Goal: Check status: Check status

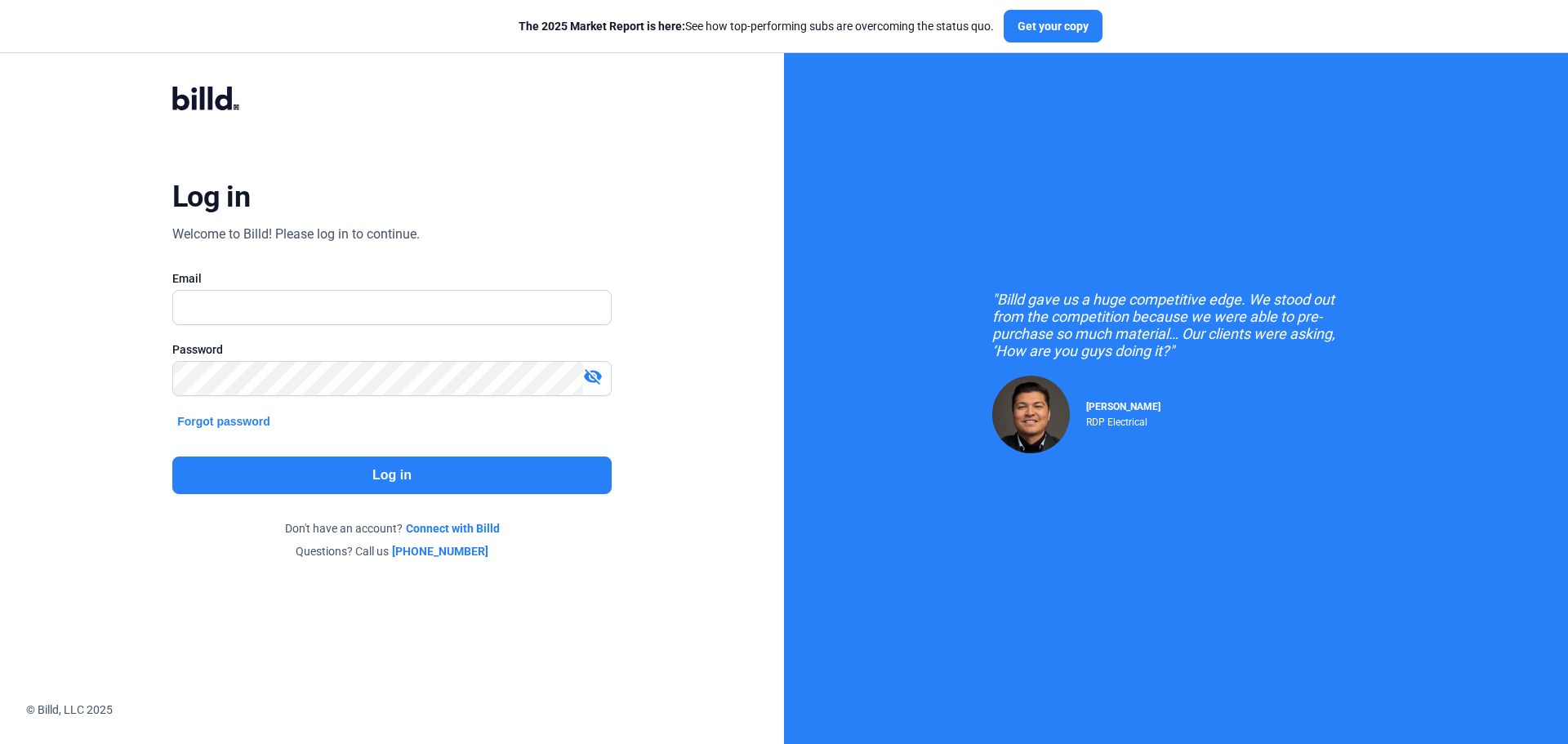
click at [1008, 188] on div ""Billd gave us a huge competitive edge. We stood out from the competition becau…" at bounding box center [1175, 372] width 784 height 744
click at [285, 296] on input "text" at bounding box center [392, 308] width 438 height 34
type input "[EMAIL_ADDRESS][DOMAIN_NAME]"
click at [482, 463] on button "Log in" at bounding box center [391, 475] width 439 height 38
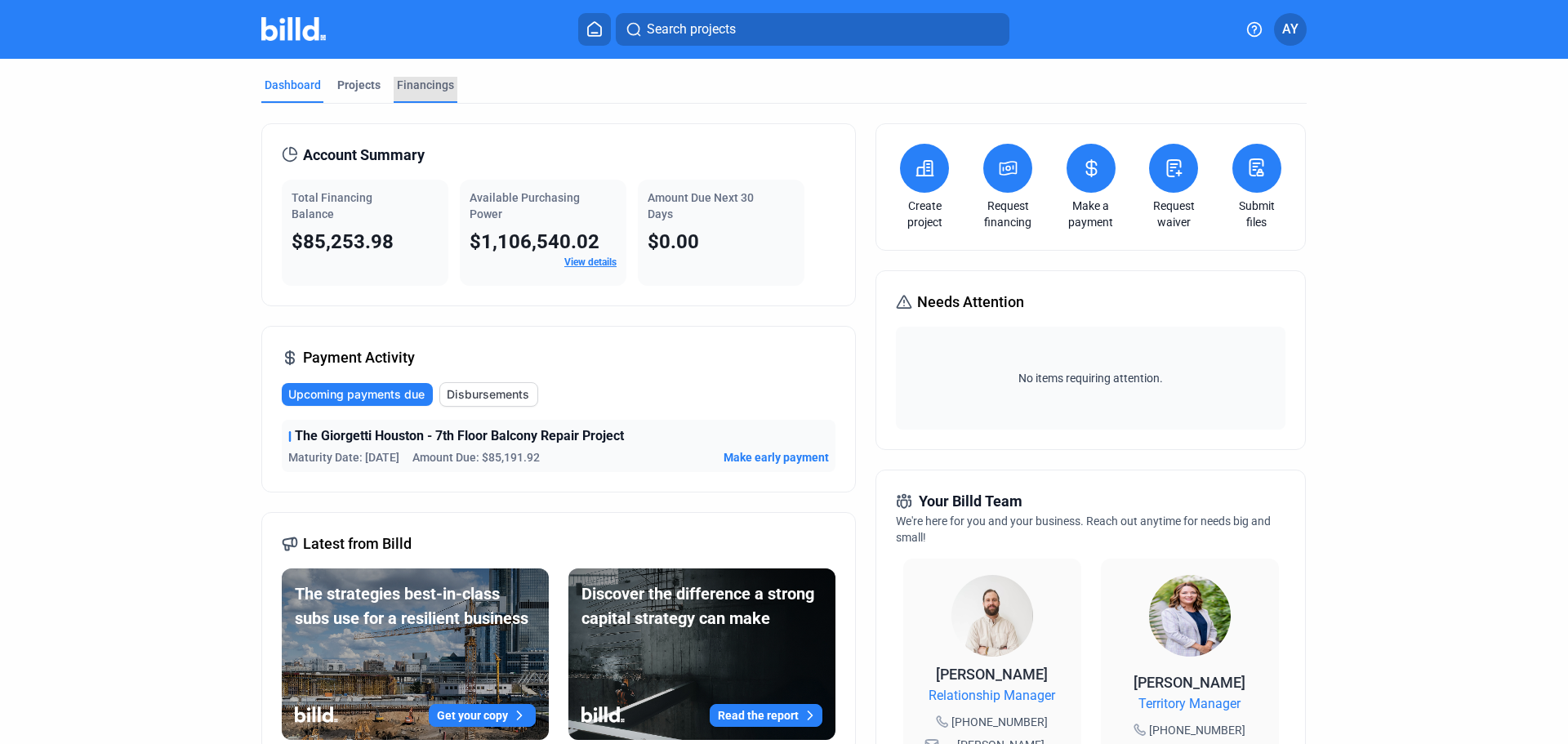
click at [397, 80] on div "Financings" at bounding box center [425, 85] width 57 height 16
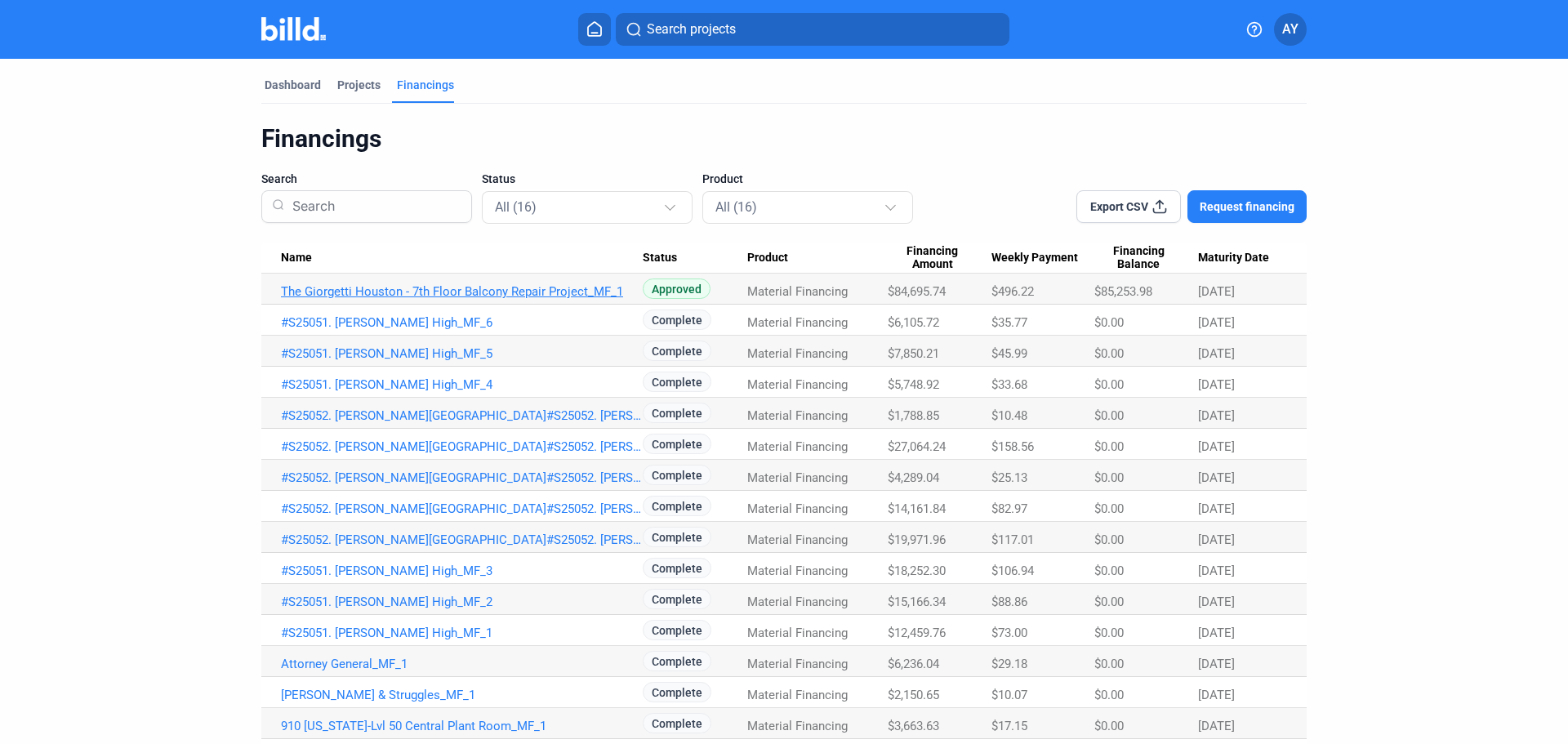
click at [490, 296] on link "The Giorgetti Houston - 7th Floor Balcony Repair Project_MF_1" at bounding box center [461, 291] width 361 height 15
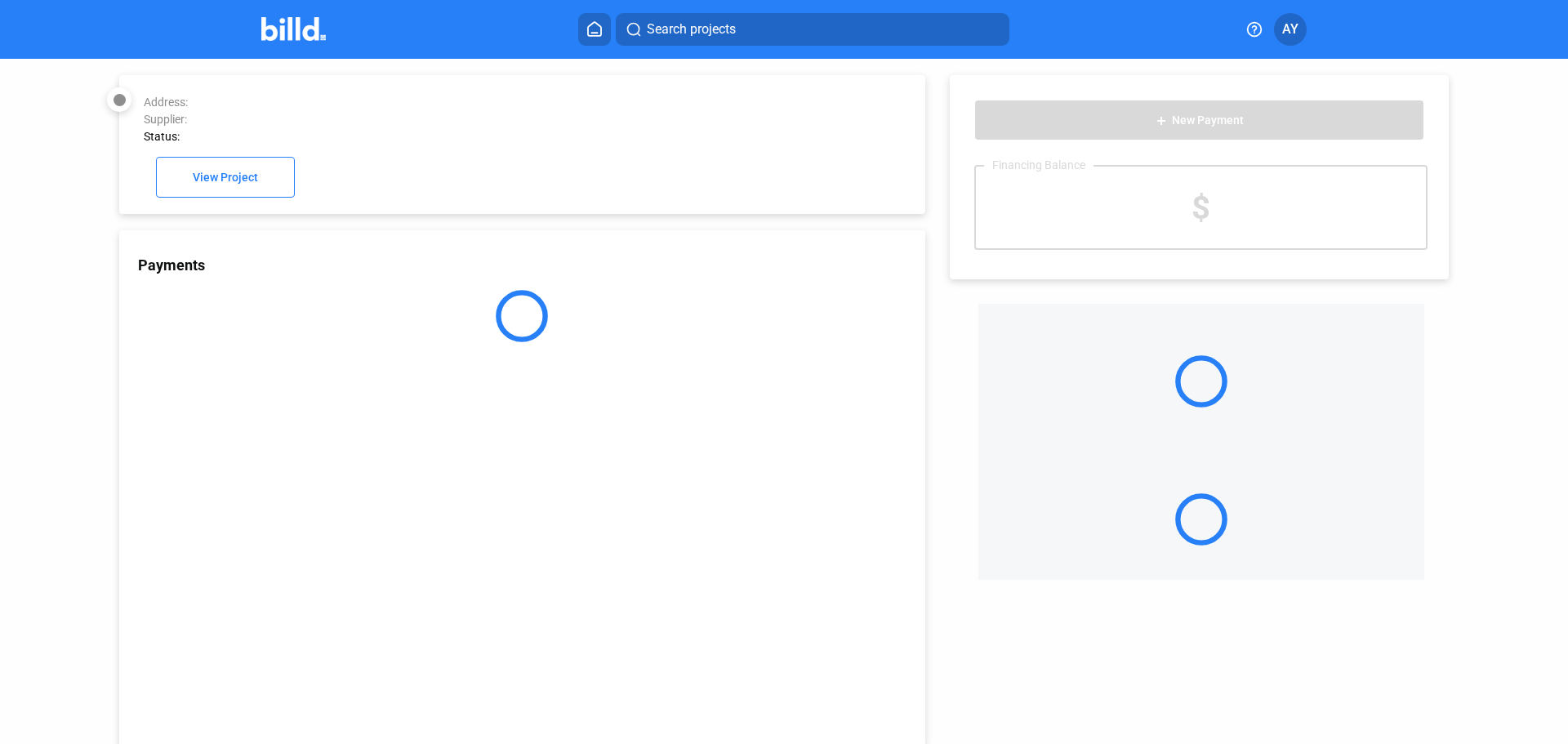
drag, startPoint x: 889, startPoint y: 293, endPoint x: 941, endPoint y: 289, distance: 52.2
click at [407, 507] on div "Payments" at bounding box center [523, 488] width 806 height 516
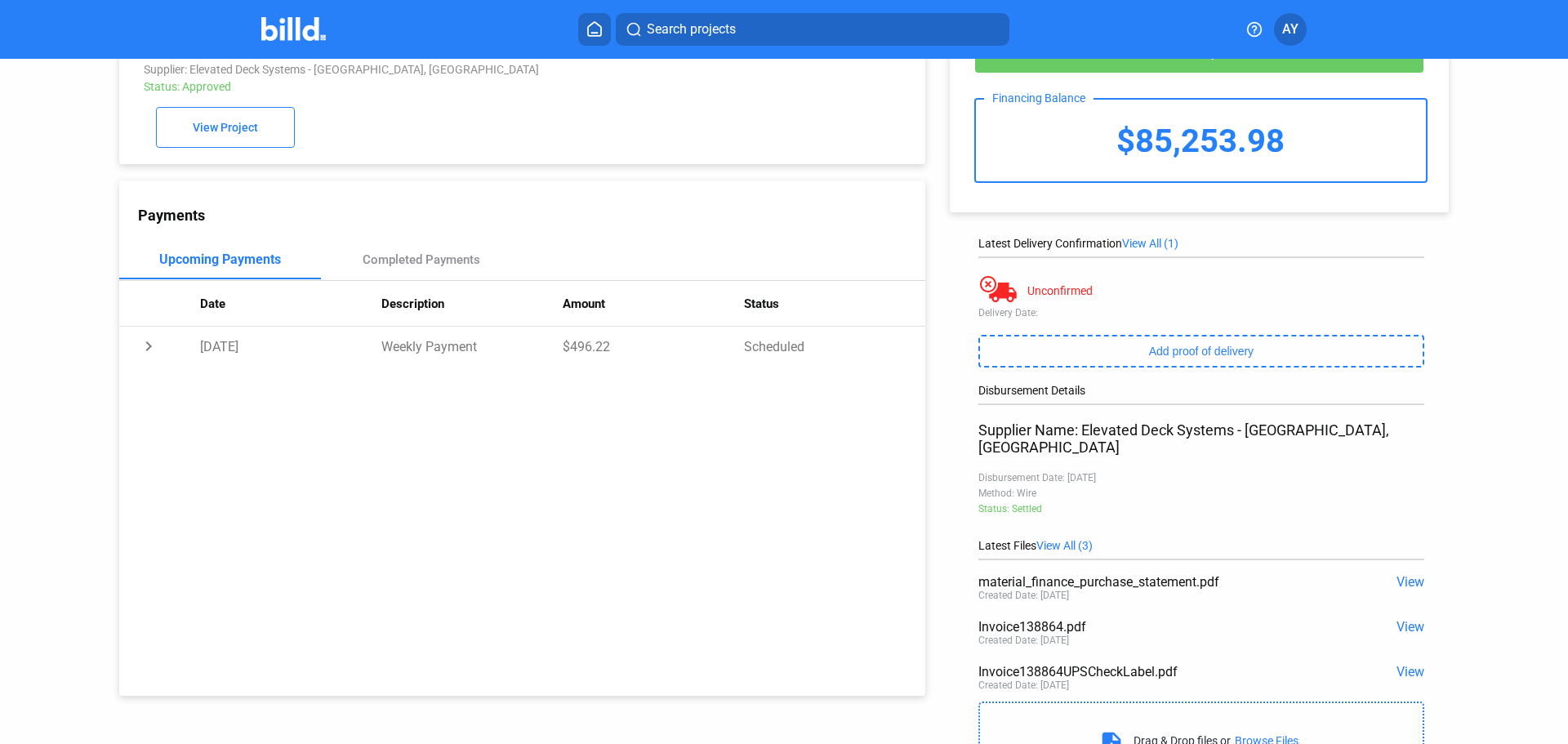
scroll to position [144, 0]
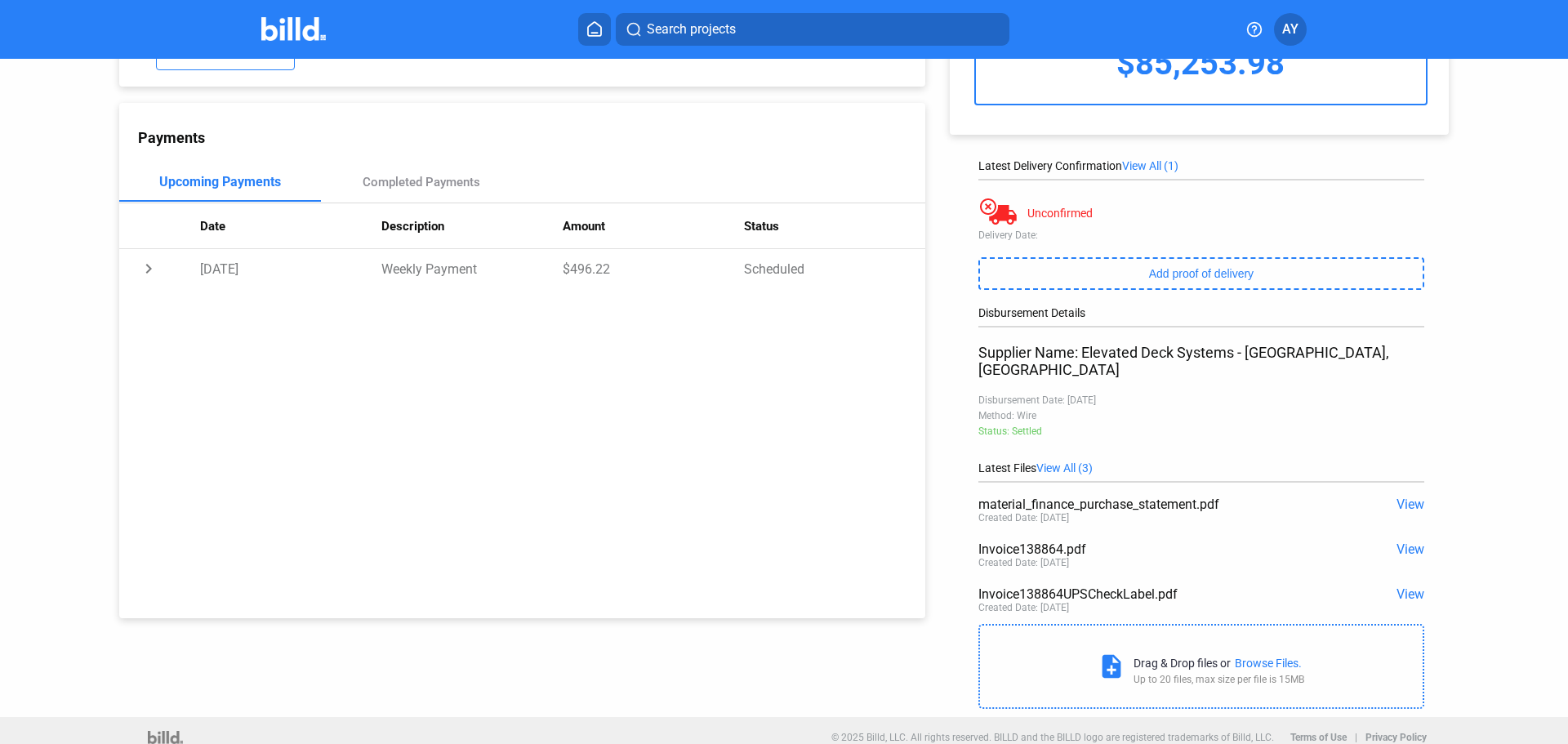
drag, startPoint x: 1016, startPoint y: 535, endPoint x: 1060, endPoint y: 534, distance: 44.0
click at [1060, 542] on div "Invoice138864.pdf" at bounding box center [1157, 550] width 356 height 16
copy div "138864"
click at [497, 472] on div "Payments Upcoming Payments Completed Payments Date Description Amount Status ch…" at bounding box center [523, 361] width 806 height 516
